Goal: Find specific page/section: Find specific page/section

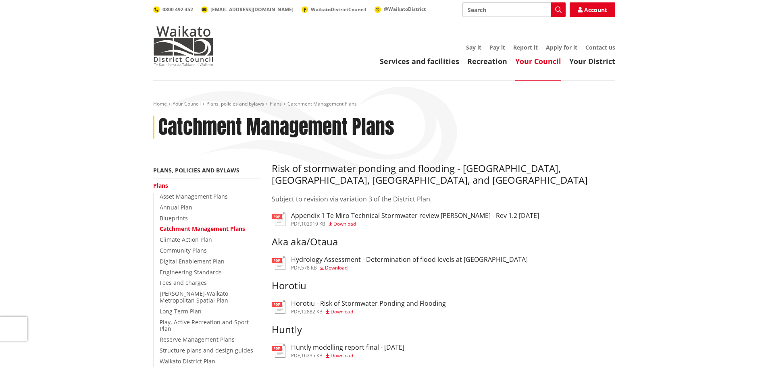
click at [481, 12] on input "Search" at bounding box center [513, 9] width 103 height 15
paste input "Refer to the Waikato Building report: No data available."
type input "R"
click at [477, 8] on input "Search" at bounding box center [513, 9] width 103 height 15
paste input "[STREET_ADDRESS]"
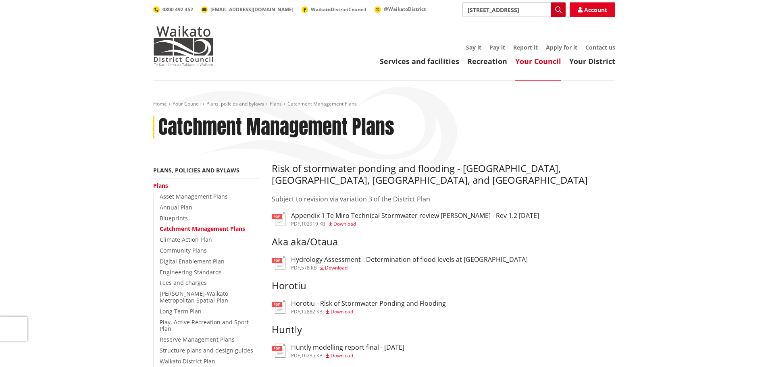
type input "[STREET_ADDRESS]"
click at [559, 7] on icon "button" at bounding box center [558, 9] width 6 height 6
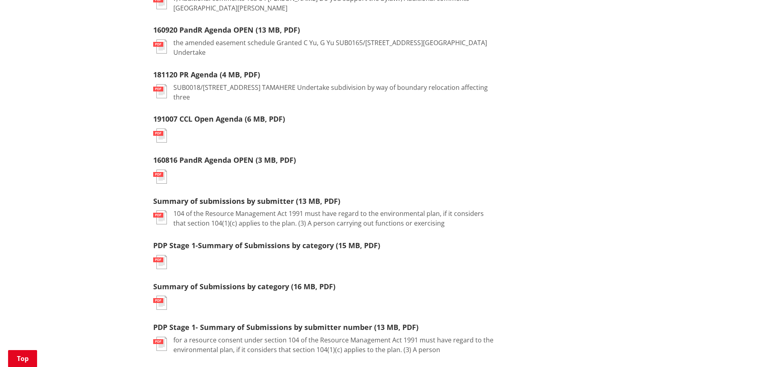
scroll to position [766, 0]
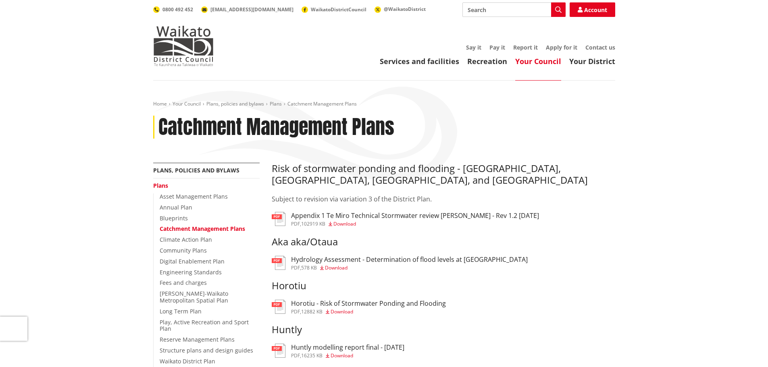
click at [480, 12] on input "Search" at bounding box center [513, 9] width 103 height 15
paste input "[STREET_ADDRESS]"
type input "[STREET_ADDRESS]"
click at [558, 7] on icon "button" at bounding box center [558, 9] width 6 height 6
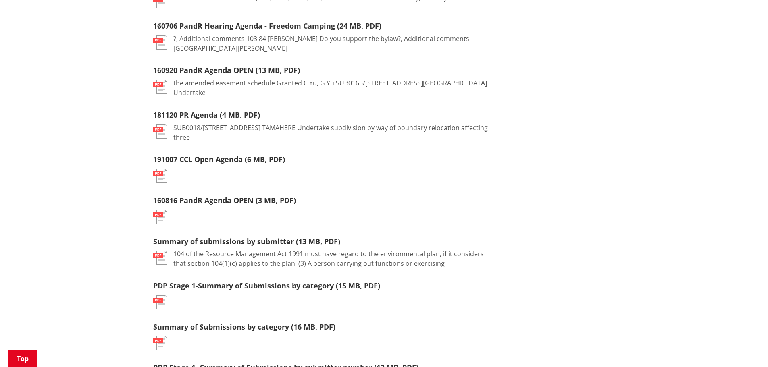
scroll to position [685, 0]
